Goal: Information Seeking & Learning: Learn about a topic

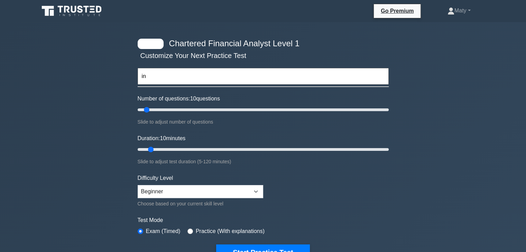
type input "i"
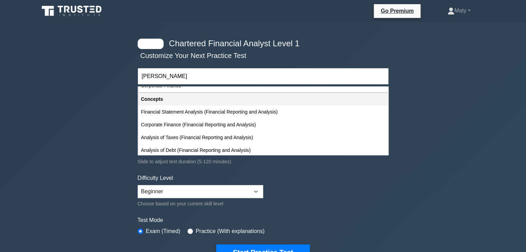
scroll to position [33, 0]
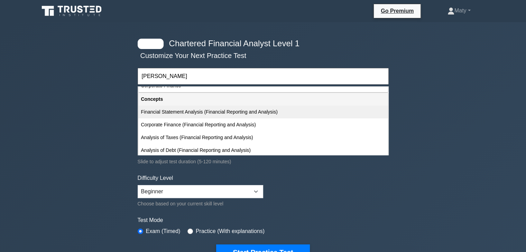
click at [207, 112] on div "Financial Statement Analysis (Financial Reporting and Analysis)" at bounding box center [263, 112] width 250 height 13
type input "Financial Statement Analysis (Financial Reporting and Analysis)"
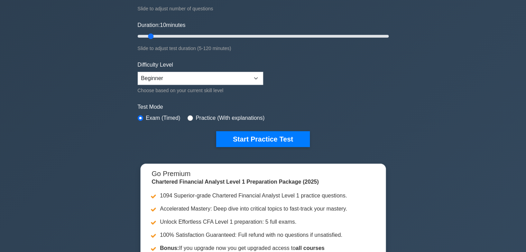
scroll to position [107, 0]
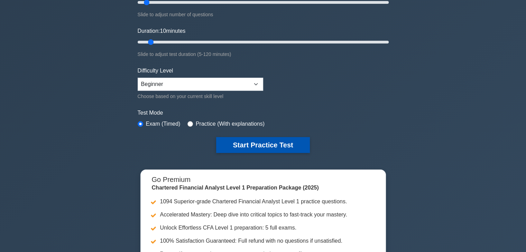
click at [249, 146] on button "Start Practice Test" at bounding box center [262, 145] width 93 height 16
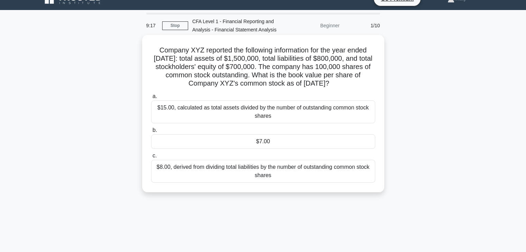
scroll to position [14, 0]
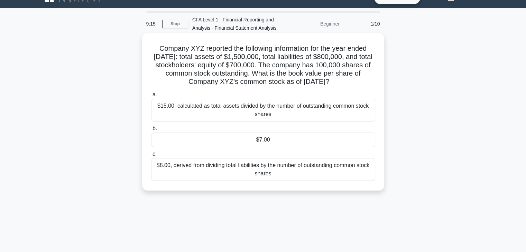
click at [228, 114] on div "$15.00, calculated as total assets divided by the number of outstanding common …" at bounding box center [263, 110] width 224 height 23
click at [151, 97] on input "a. $15.00, calculated as total assets divided by the number of outstanding comm…" at bounding box center [151, 95] width 0 height 4
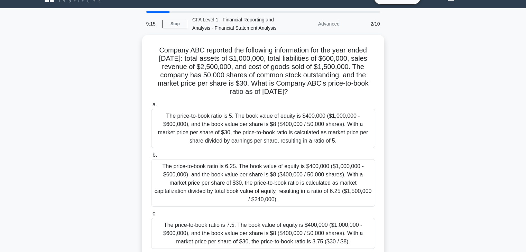
scroll to position [0, 0]
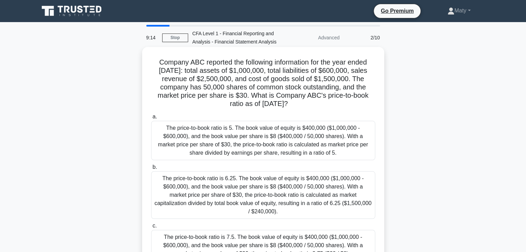
click at [235, 147] on div "The price-to-book ratio is 5. The book value of equity is $400,000 ($1,000,000 …" at bounding box center [263, 140] width 224 height 39
click at [151, 119] on input "a. The price-to-book ratio is 5. The book value of equity is $400,000 ($1,000,0…" at bounding box center [151, 117] width 0 height 4
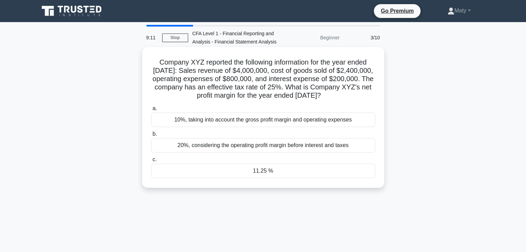
click at [236, 127] on div "10%, taking into account the gross profit margin and operating expenses" at bounding box center [263, 120] width 224 height 15
click at [151, 111] on input "a. 10%, taking into account the gross profit margin and operating expenses" at bounding box center [151, 108] width 0 height 4
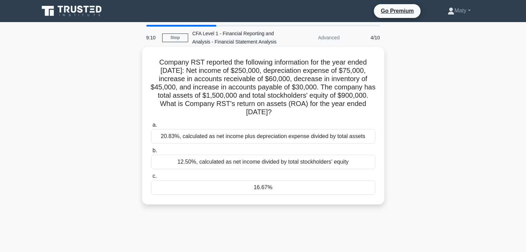
click at [236, 140] on div "20.83%, calculated as net income plus depreciation expense divided by total ass…" at bounding box center [263, 136] width 224 height 15
click at [151, 128] on input "a. 20.83%, calculated as net income plus depreciation expense divided by total …" at bounding box center [151, 125] width 0 height 4
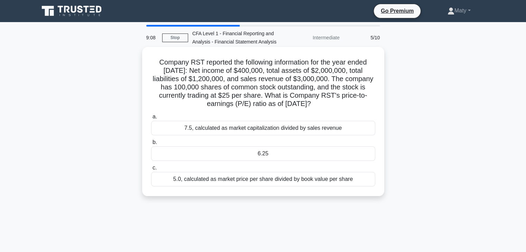
click at [217, 129] on div "7.5, calculated as market capitalization divided by sales revenue" at bounding box center [263, 128] width 224 height 15
click at [151, 119] on input "a. 7.5, calculated as market capitalization divided by sales revenue" at bounding box center [151, 117] width 0 height 4
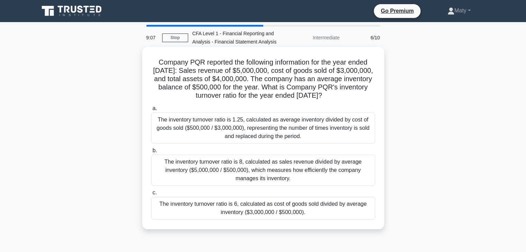
click at [235, 125] on div "The inventory turnover ratio is 1.25, calculated as average inventory divided b…" at bounding box center [263, 128] width 224 height 31
click at [151, 111] on input "a. The inventory turnover ratio is 1.25, calculated as average inventory divide…" at bounding box center [151, 108] width 0 height 4
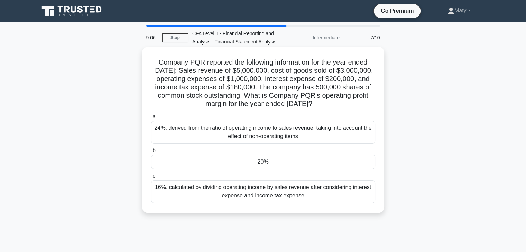
click at [240, 132] on div "24%, derived from the ratio of operating income to sales revenue, taking into a…" at bounding box center [263, 132] width 224 height 23
click at [151, 119] on input "a. 24%, derived from the ratio of operating income to sales revenue, taking int…" at bounding box center [151, 117] width 0 height 4
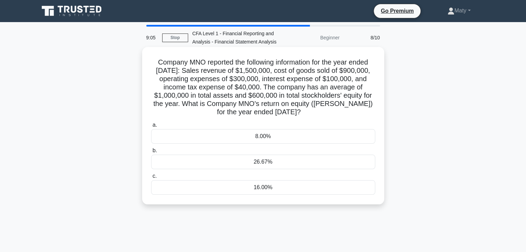
click at [246, 137] on div "8.00%" at bounding box center [263, 136] width 224 height 15
click at [151, 128] on input "a. 8.00%" at bounding box center [151, 125] width 0 height 4
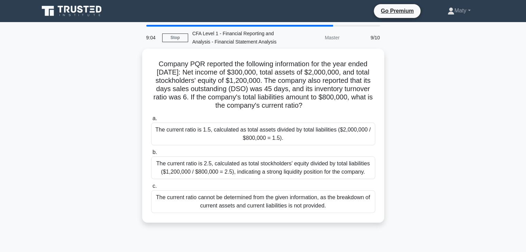
click at [246, 137] on div "The current ratio is 1.5, calculated as total assets divided by total liabiliti…" at bounding box center [263, 134] width 224 height 23
click at [151, 121] on input "a. The current ratio is 1.5, calculated as total assets divided by total liabil…" at bounding box center [151, 118] width 0 height 4
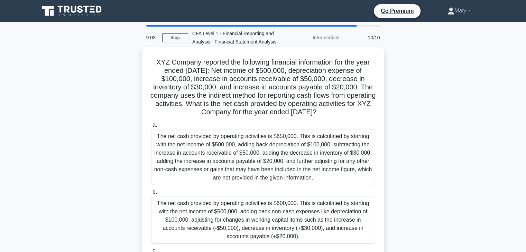
click at [252, 158] on div "The net cash provided by operating activities is $650,000. This is calculated b…" at bounding box center [263, 157] width 224 height 56
click at [151, 128] on input "a. The net cash provided by operating activities is $650,000. This is calculate…" at bounding box center [151, 125] width 0 height 4
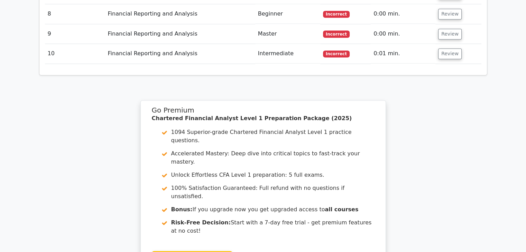
scroll to position [1098, 0]
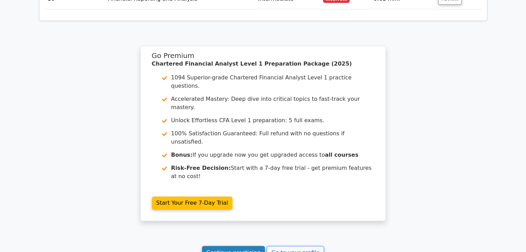
click at [255, 246] on link "Continue practicing" at bounding box center [233, 252] width 63 height 13
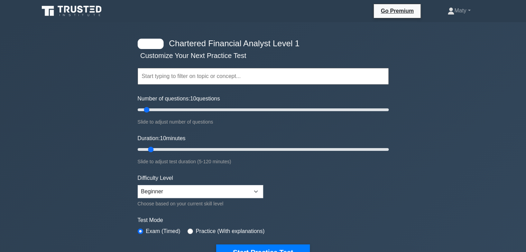
click at [198, 77] on input "text" at bounding box center [263, 76] width 251 height 17
type input "a"
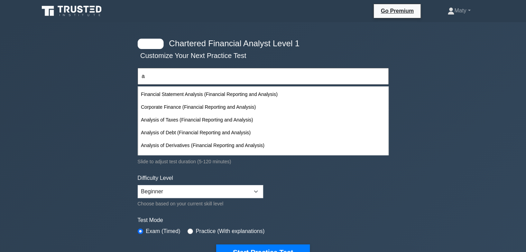
scroll to position [243, 0]
